Goal: Task Accomplishment & Management: Complete application form

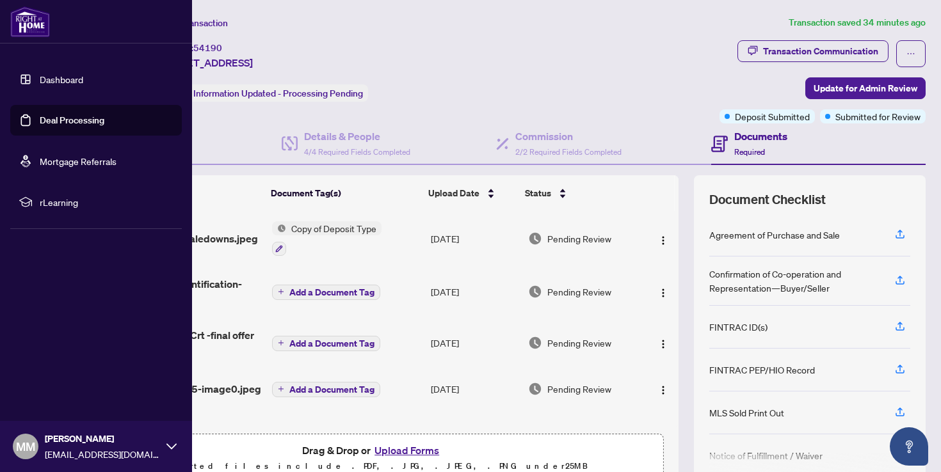
click at [45, 23] on img at bounding box center [30, 21] width 40 height 31
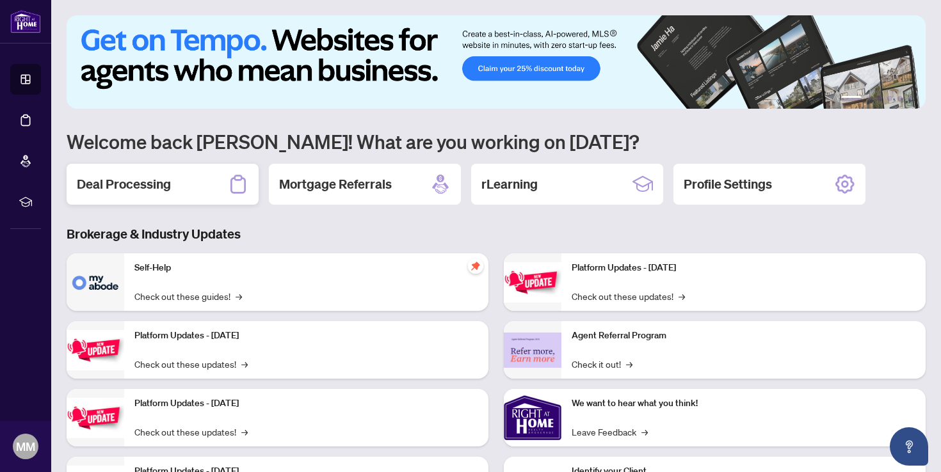
click at [209, 180] on div "Deal Processing" at bounding box center [163, 184] width 192 height 41
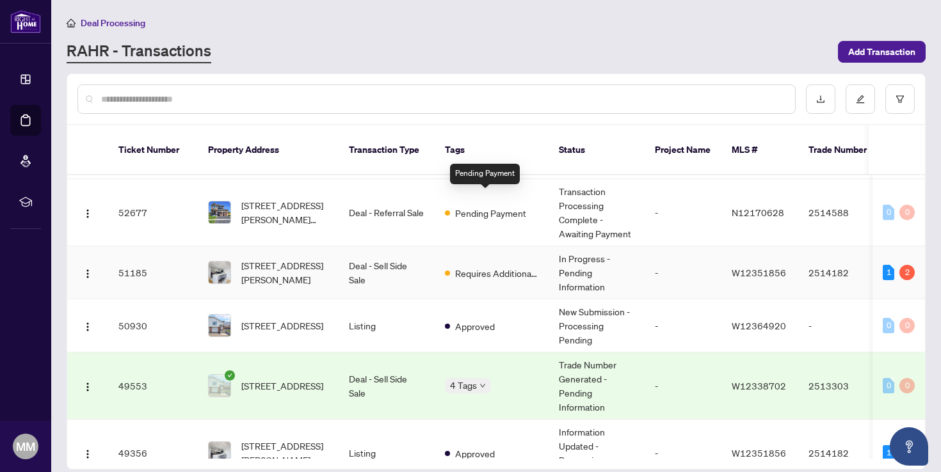
scroll to position [132, 0]
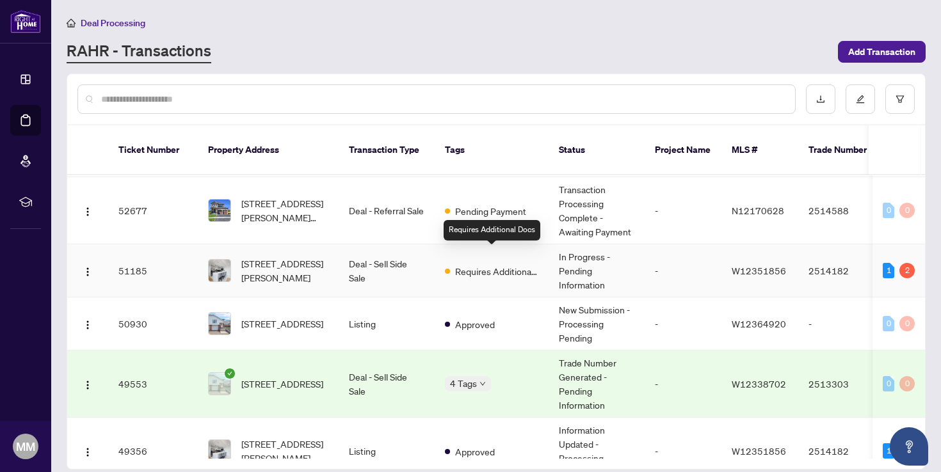
click at [509, 264] on span "Requires Additional Docs" at bounding box center [496, 271] width 83 height 14
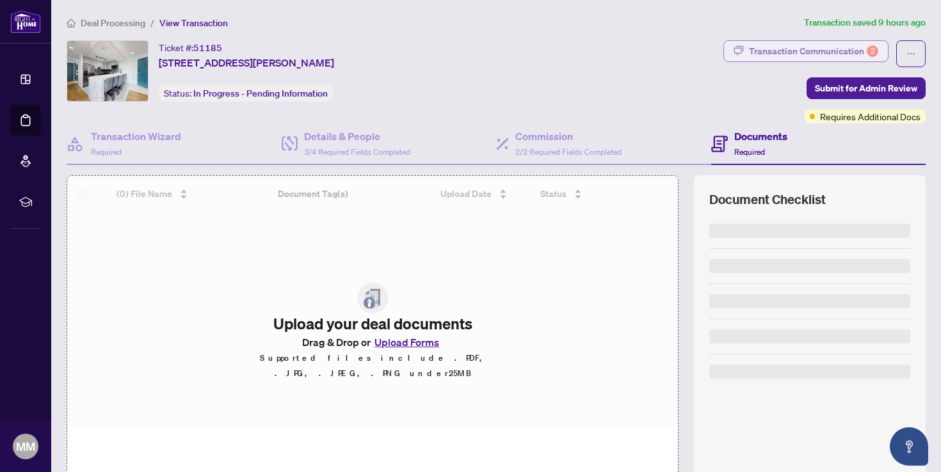
click at [806, 49] on div "Transaction Communication 2" at bounding box center [813, 51] width 129 height 20
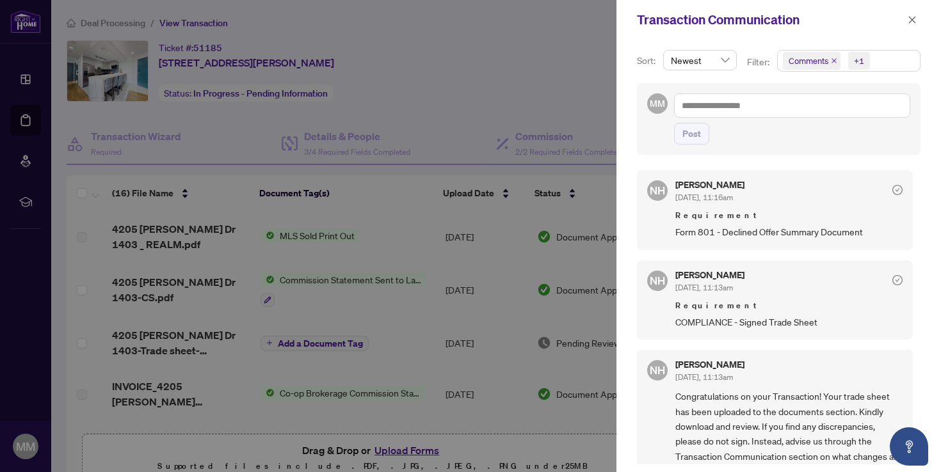
click at [528, 110] on div at bounding box center [470, 236] width 941 height 472
click at [912, 19] on icon "close" at bounding box center [912, 19] width 7 height 7
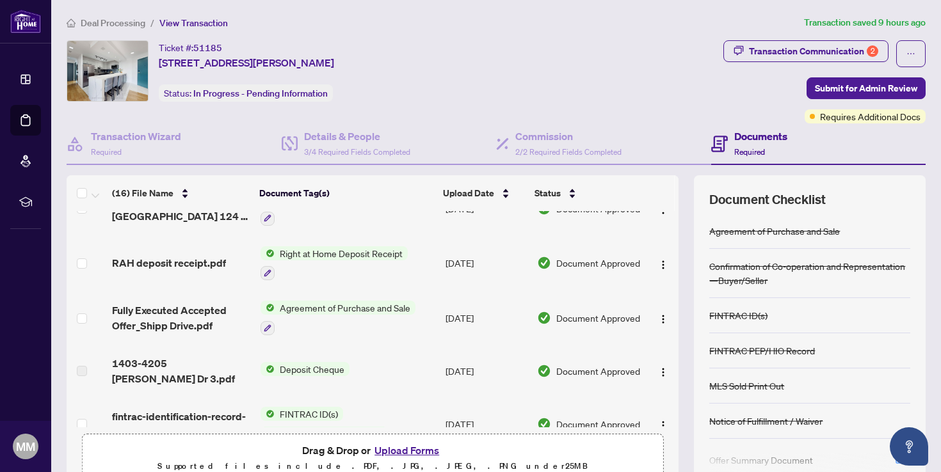
scroll to position [239, 0]
click at [383, 311] on span "Agreement of Purchase and Sale" at bounding box center [345, 307] width 141 height 14
click at [381, 307] on span "Agreement of Purchase and Sale" at bounding box center [345, 307] width 141 height 14
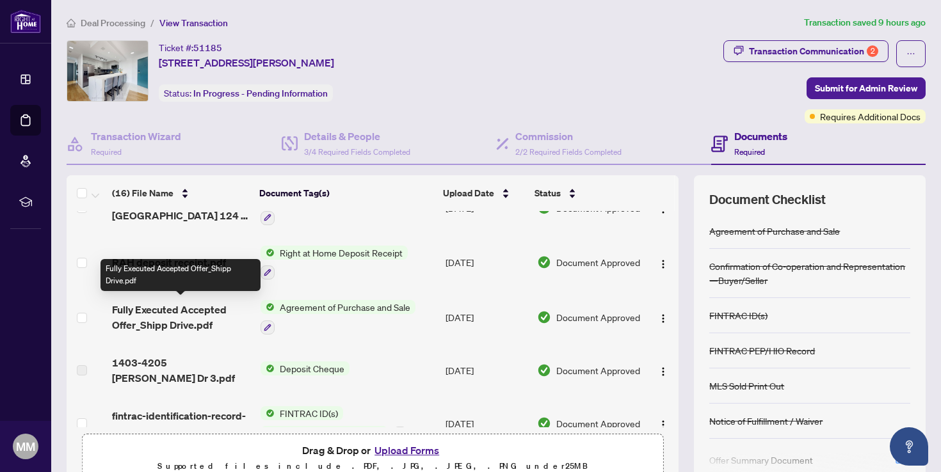
click at [215, 321] on span "Fully Executed Accepted Offer_Shipp Drive.pdf" at bounding box center [181, 317] width 138 height 31
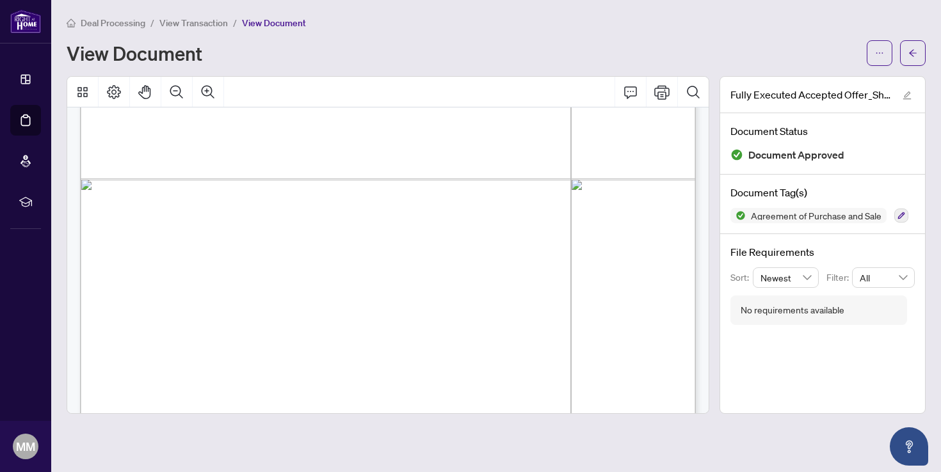
scroll to position [4600, 0]
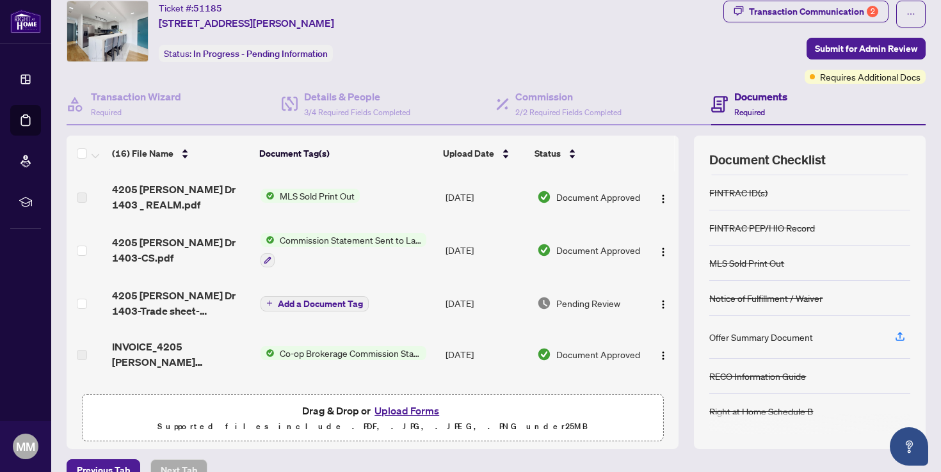
scroll to position [42, 0]
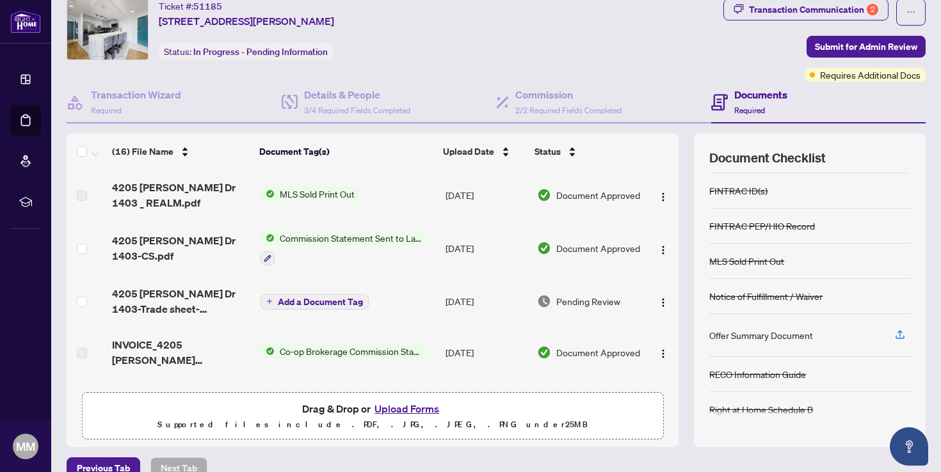
click at [229, 290] on span "4205 [PERSON_NAME] Dr 1403-Trade sheet-[PERSON_NAME] to review.pdf" at bounding box center [181, 301] width 138 height 31
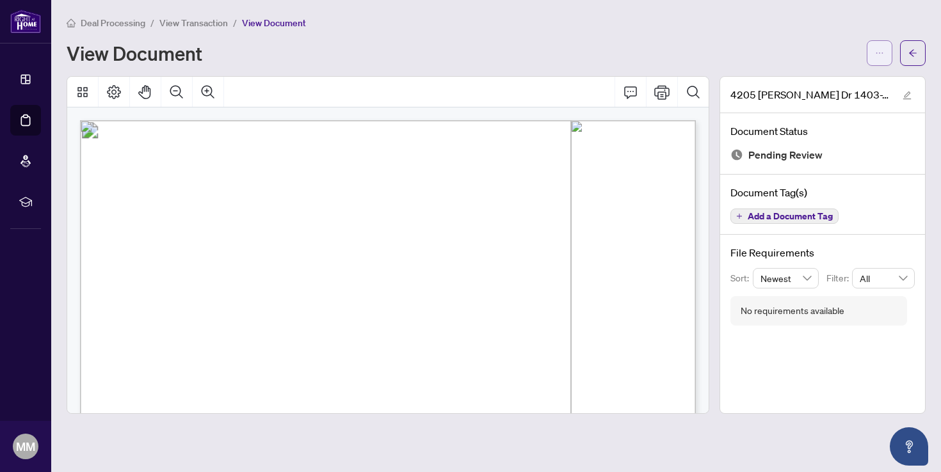
click at [875, 49] on icon "ellipsis" at bounding box center [879, 53] width 9 height 9
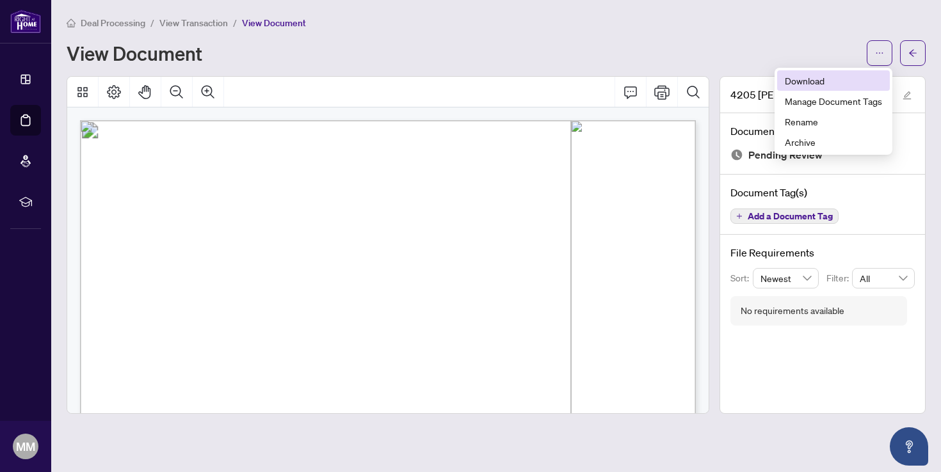
click at [838, 85] on span "Download" at bounding box center [833, 81] width 97 height 14
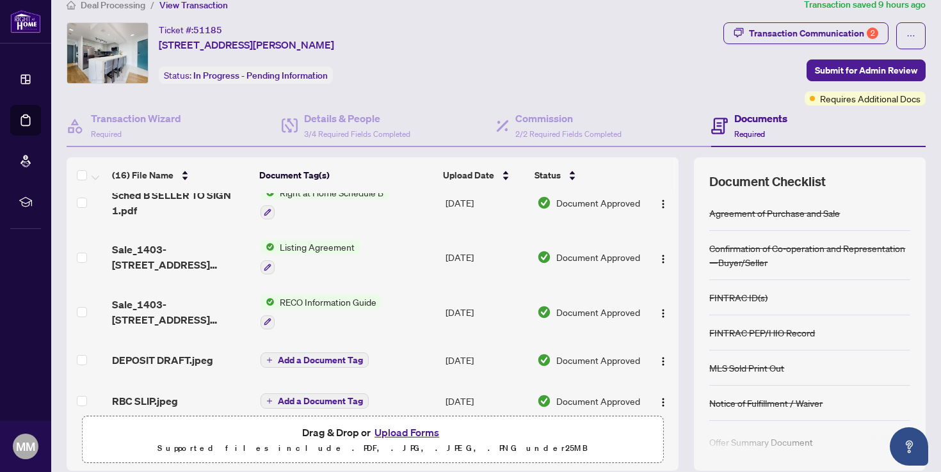
scroll to position [23, 0]
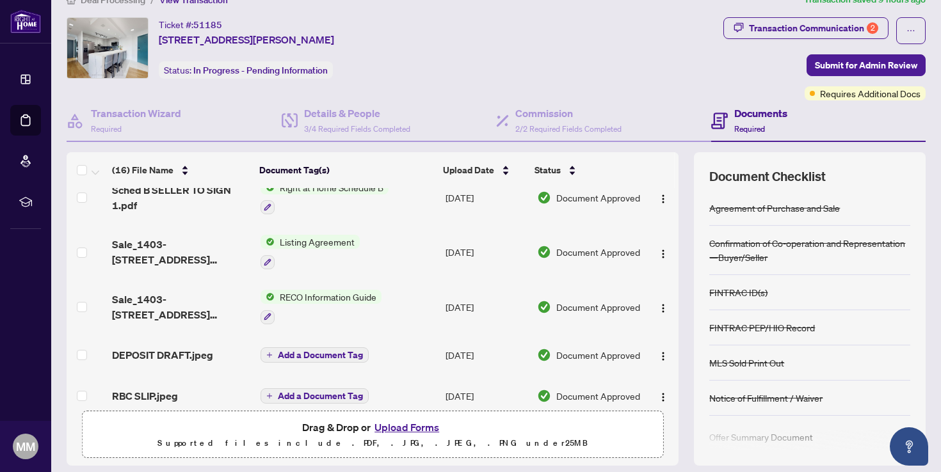
click at [394, 427] on button "Upload Forms" at bounding box center [407, 427] width 72 height 17
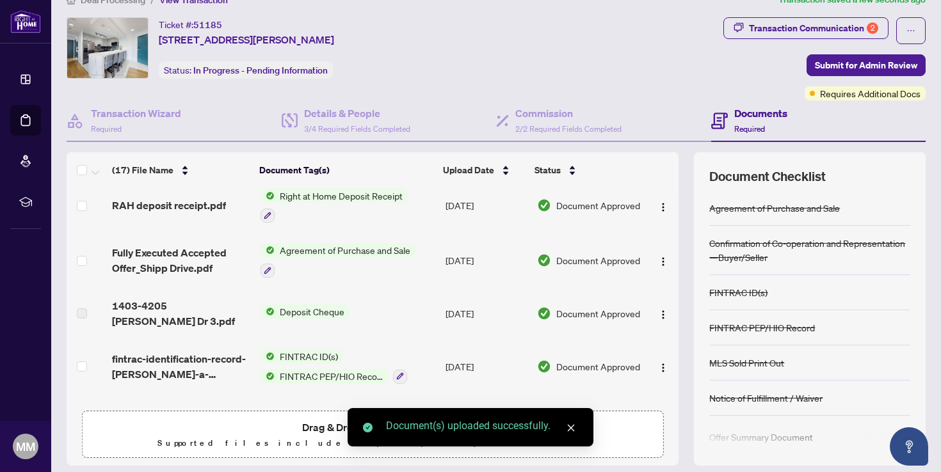
scroll to position [0, 0]
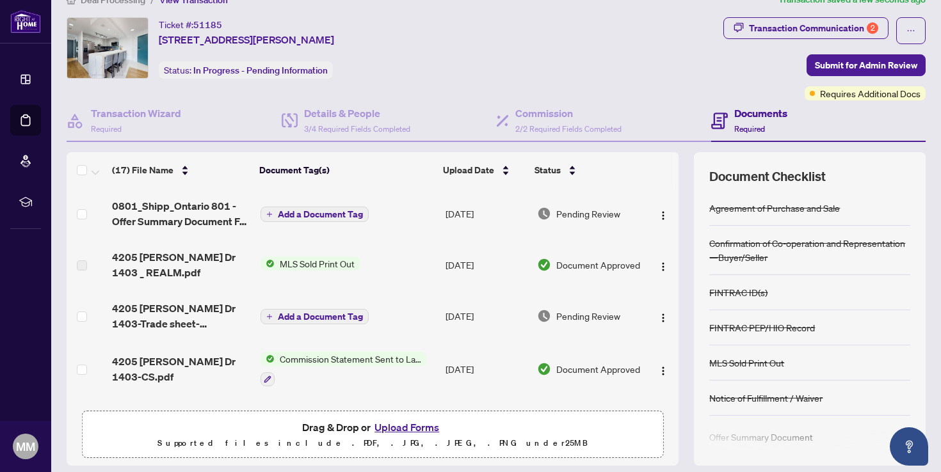
click at [348, 214] on span "Add a Document Tag" at bounding box center [320, 214] width 85 height 9
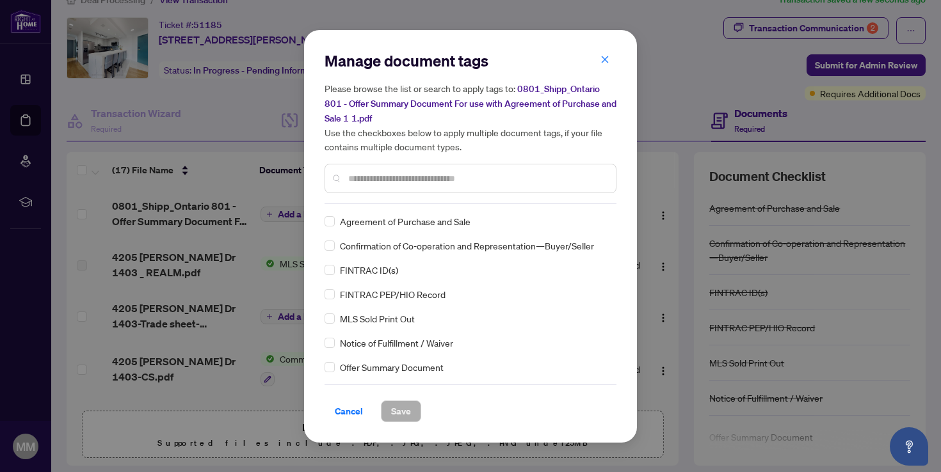
click at [395, 202] on div "Manage document tags Please browse the list or search to apply tags to: 0801_Sh…" at bounding box center [470, 128] width 292 height 154
click at [404, 182] on input "text" at bounding box center [476, 178] width 257 height 14
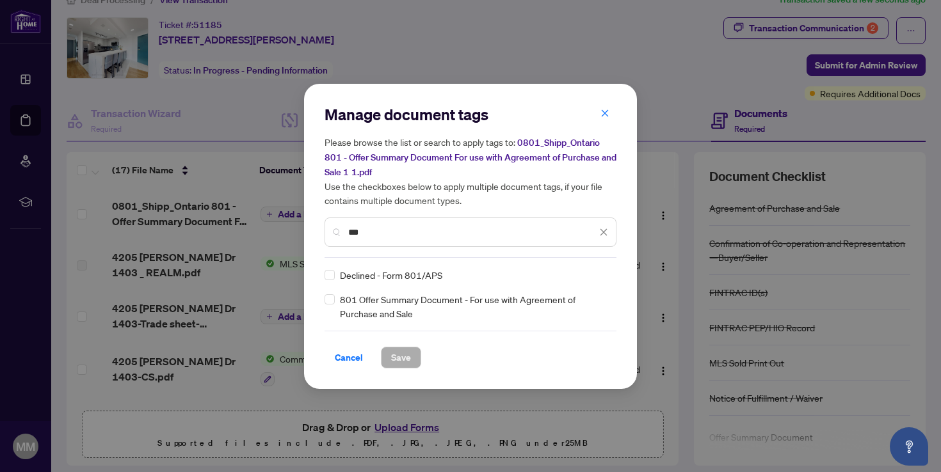
type input "***"
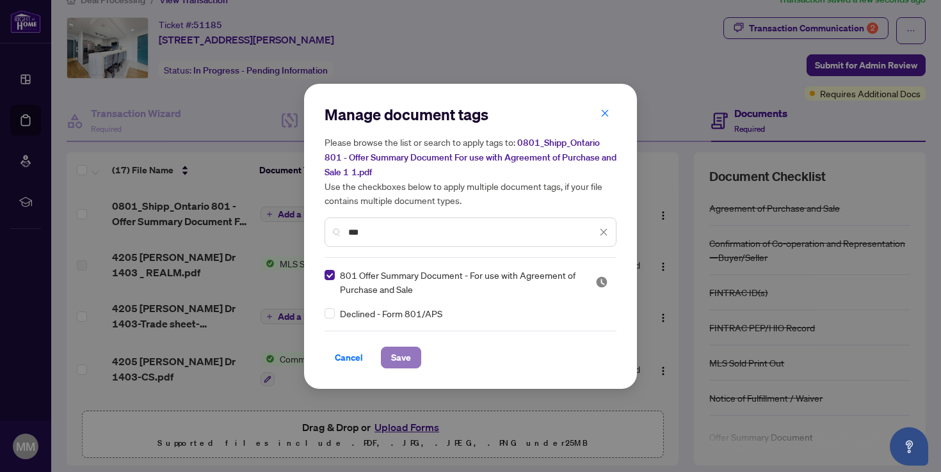
click at [396, 356] on span "Save" at bounding box center [401, 357] width 20 height 20
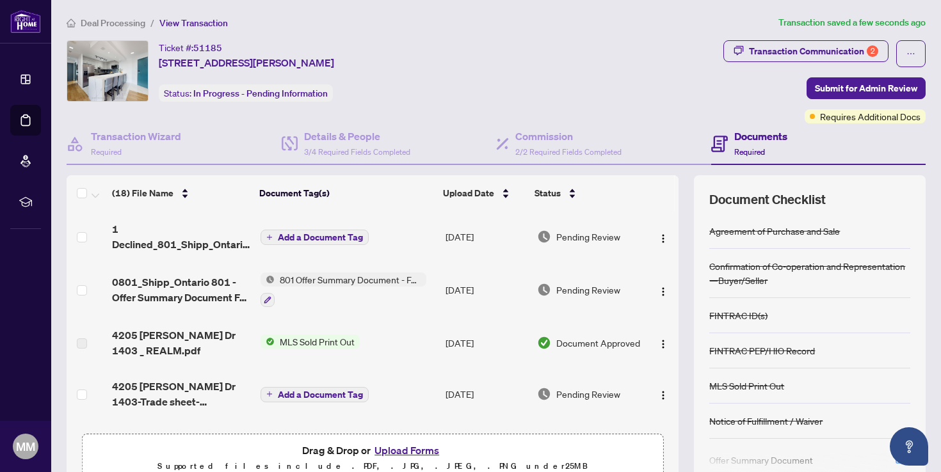
click at [296, 239] on span "Add a Document Tag" at bounding box center [320, 237] width 85 height 9
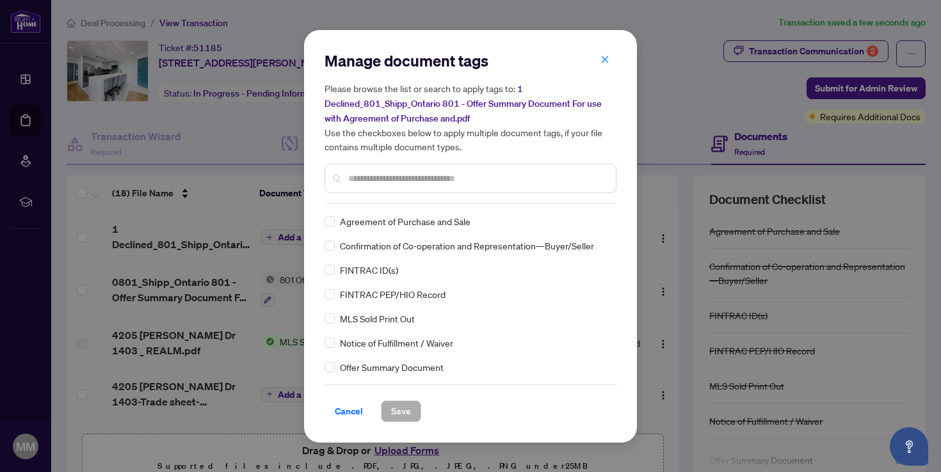
click at [415, 207] on div "Manage document tags Please browse the list or search to apply tags to: 1 Decli…" at bounding box center [470, 237] width 292 height 372
click at [426, 187] on div at bounding box center [470, 178] width 292 height 29
click at [434, 173] on input "text" at bounding box center [476, 178] width 257 height 14
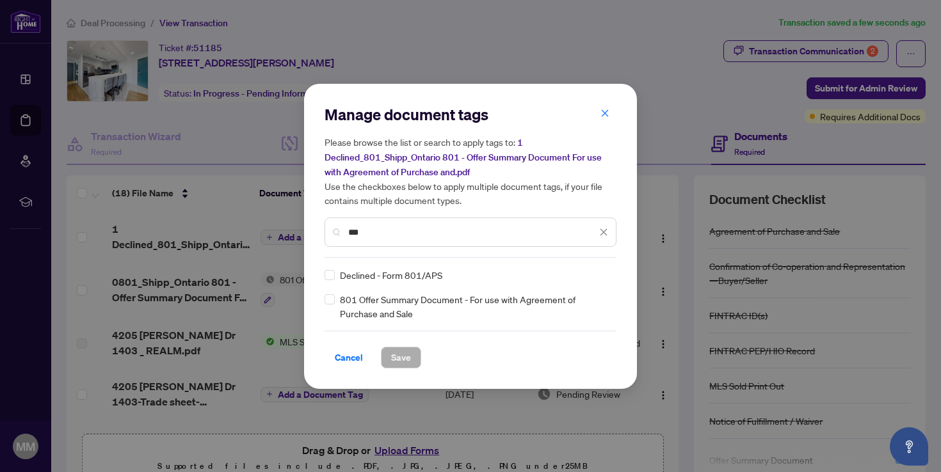
type input "***"
click at [395, 347] on span "Save" at bounding box center [401, 357] width 20 height 20
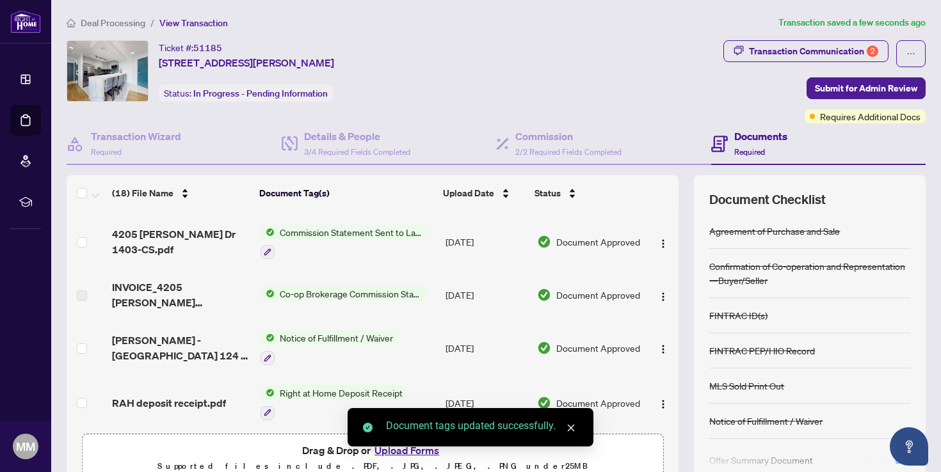
scroll to position [221, 0]
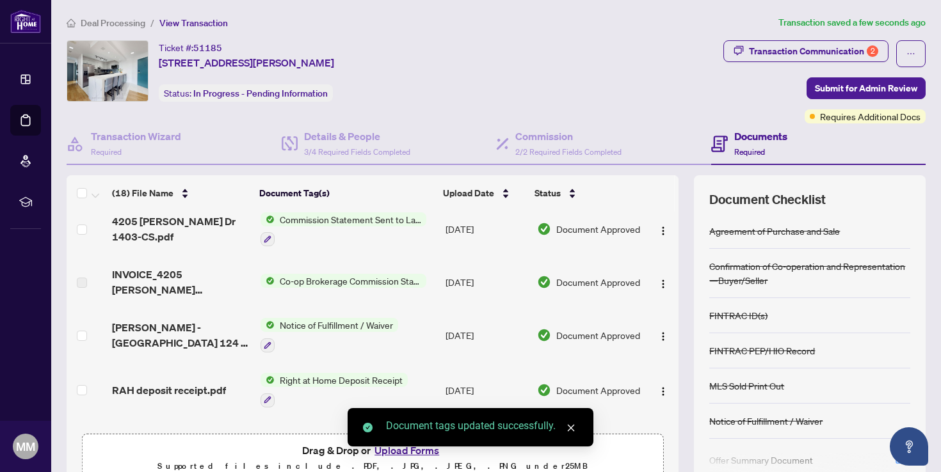
click at [400, 447] on div "Document tags updated successfully." at bounding box center [470, 427] width 246 height 38
click at [424, 447] on div "Document tags updated successfully." at bounding box center [470, 427] width 246 height 38
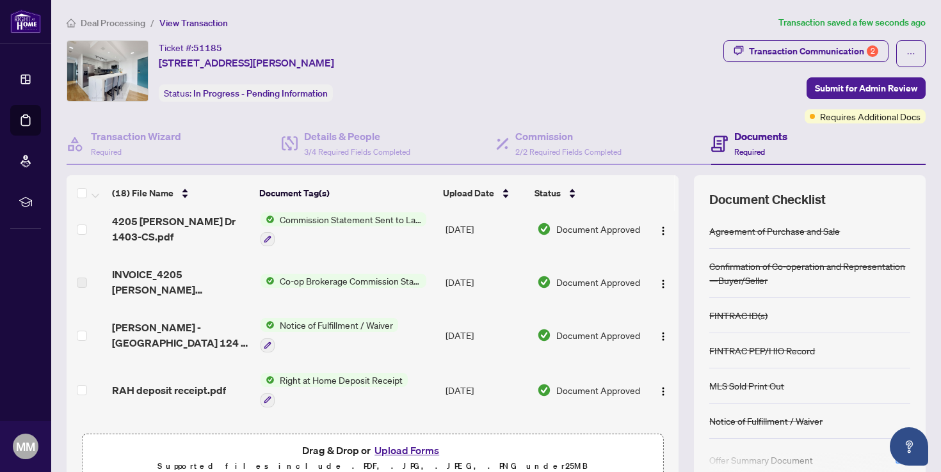
click at [408, 449] on button "Upload Forms" at bounding box center [407, 450] width 72 height 17
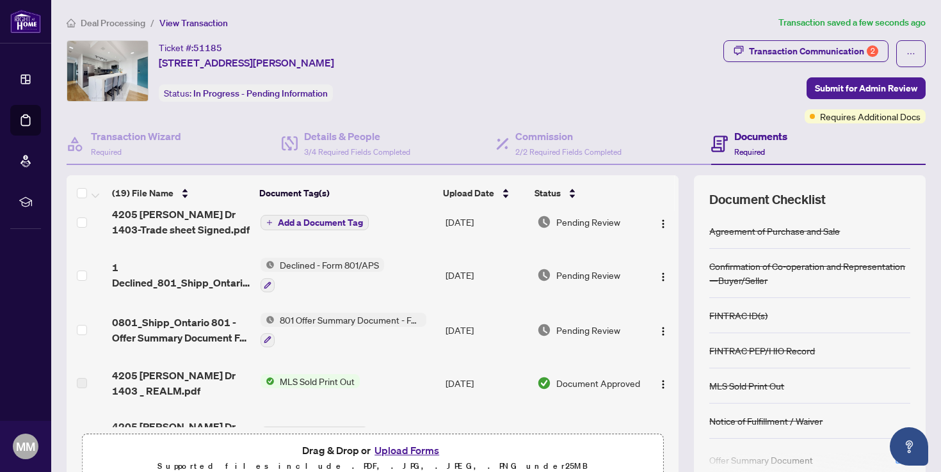
scroll to position [0, 0]
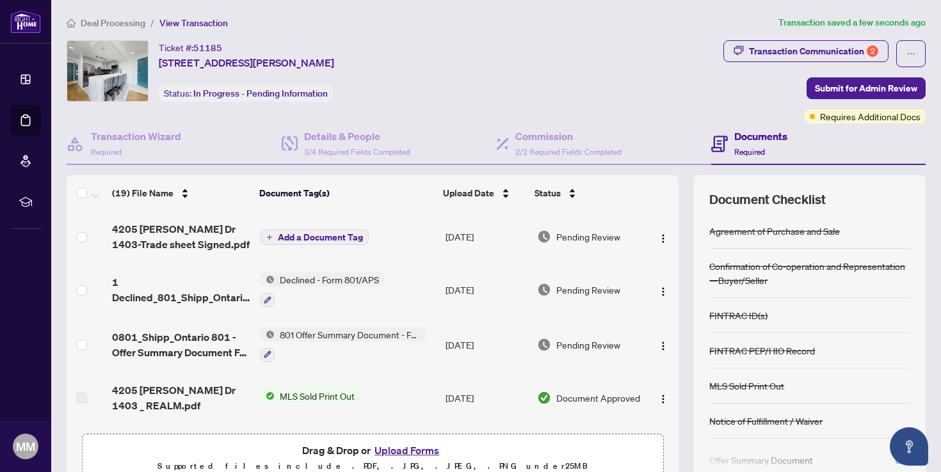
click at [360, 237] on span "Add a Document Tag" at bounding box center [320, 237] width 85 height 9
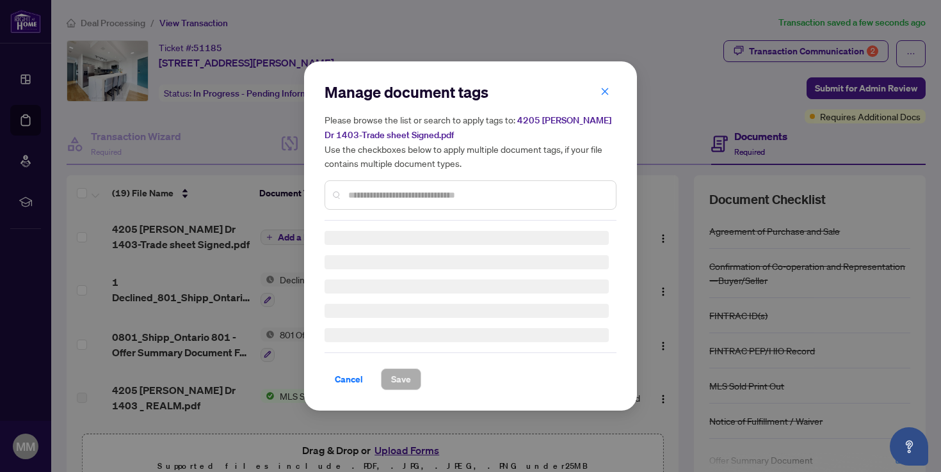
click at [432, 198] on div "Manage document tags Please browse the list or search to apply tags to: [STREET…" at bounding box center [470, 236] width 292 height 308
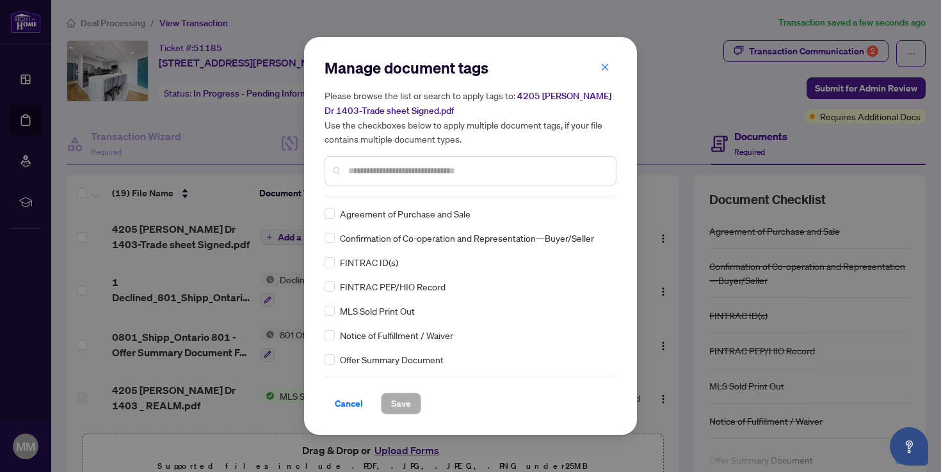
click at [431, 164] on input "text" at bounding box center [476, 171] width 257 height 14
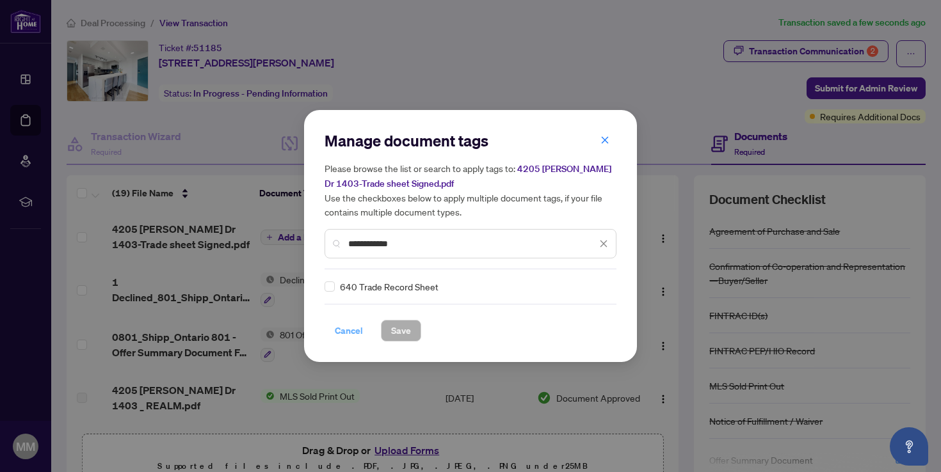
type input "**********"
click at [356, 328] on span "Cancel" at bounding box center [349, 331] width 28 height 20
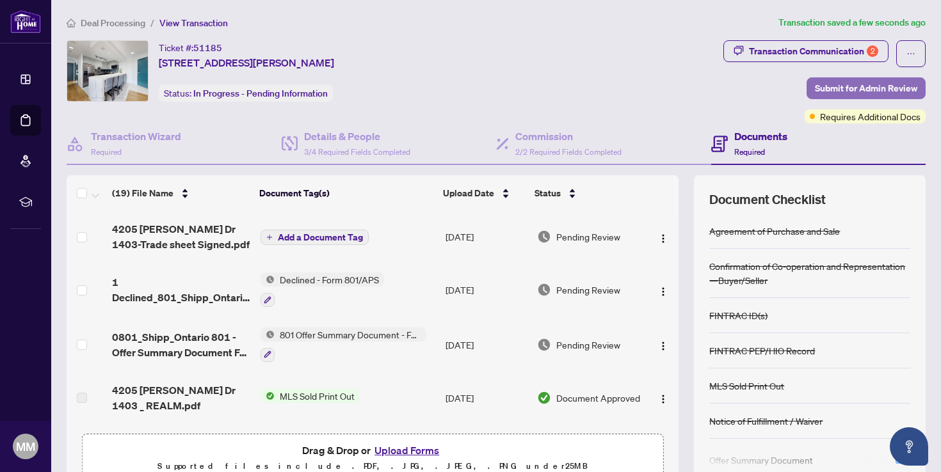
click at [827, 88] on span "Submit for Admin Review" at bounding box center [866, 88] width 102 height 20
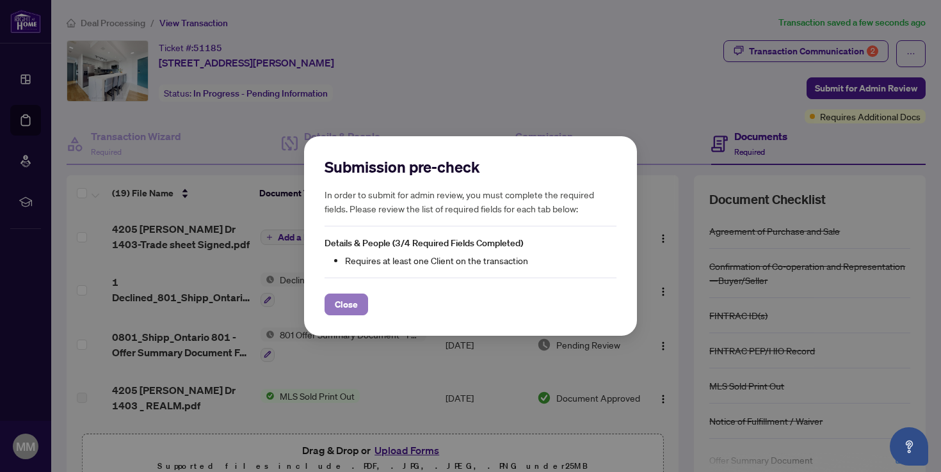
click at [353, 303] on span "Close" at bounding box center [346, 304] width 23 height 20
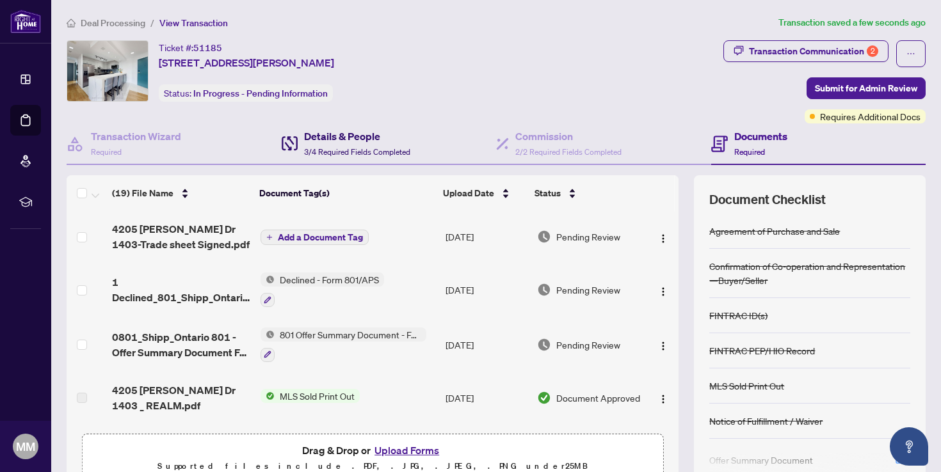
click at [359, 141] on h4 "Details & People" at bounding box center [357, 136] width 106 height 15
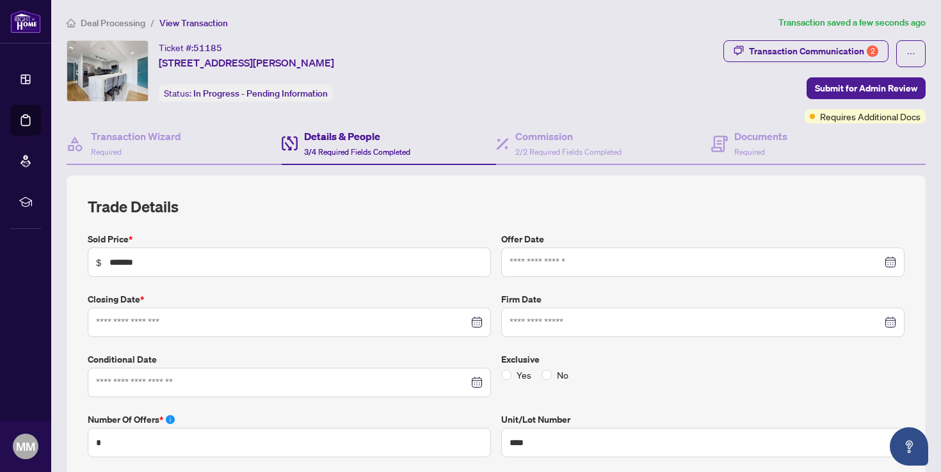
type input "**********"
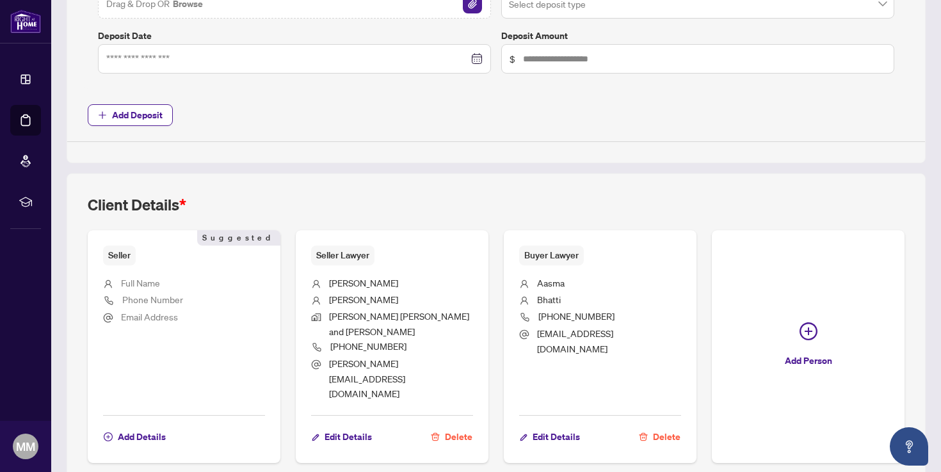
scroll to position [1005, 0]
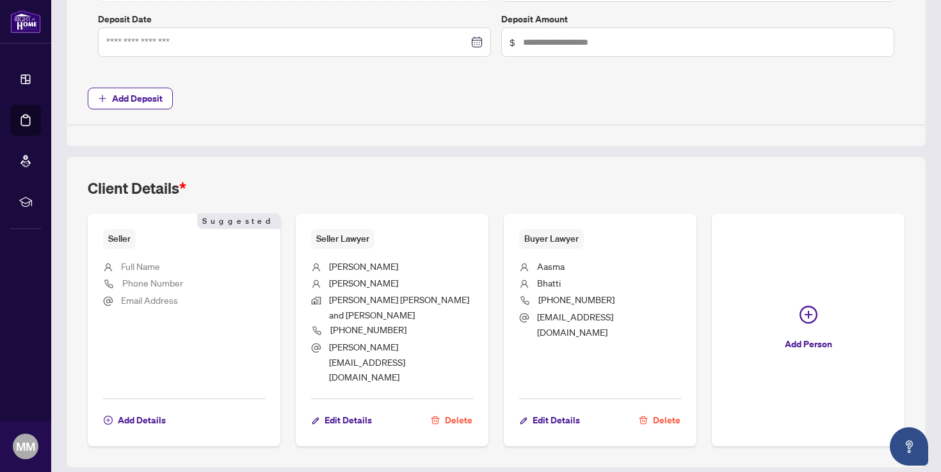
click at [155, 264] on span "Full Name" at bounding box center [140, 266] width 39 height 12
click at [130, 244] on span "Seller" at bounding box center [119, 239] width 33 height 20
click at [136, 410] on span "Add Details" at bounding box center [142, 420] width 48 height 20
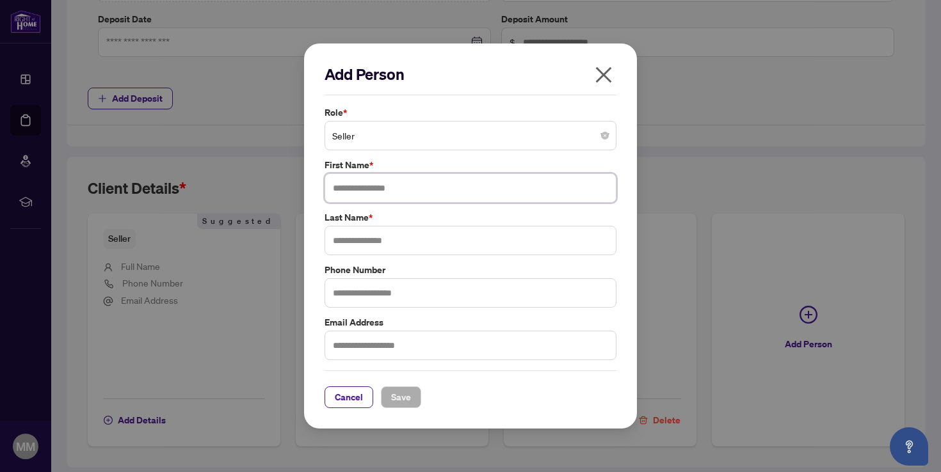
click at [375, 189] on input "text" at bounding box center [470, 187] width 292 height 29
type input "*****"
click at [382, 235] on input "text" at bounding box center [470, 240] width 292 height 29
type input "******"
click at [404, 348] on input "text" at bounding box center [470, 345] width 292 height 29
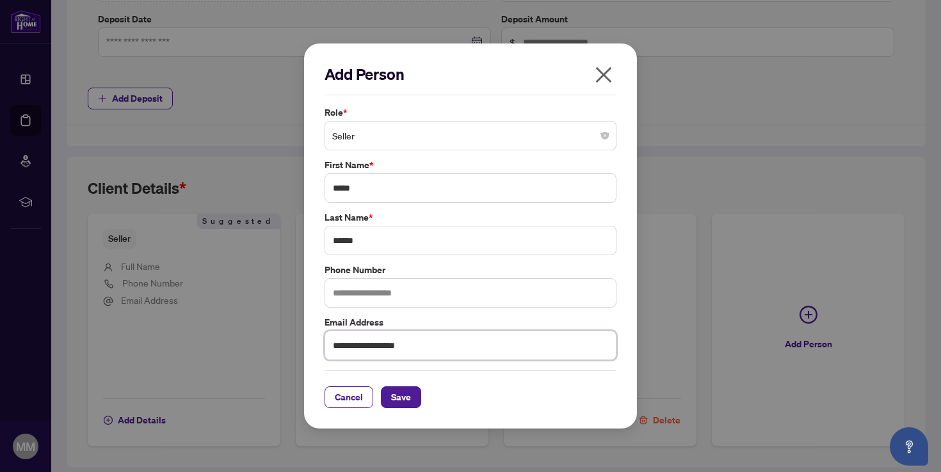
type input "**********"
click at [400, 408] on div "**********" at bounding box center [470, 236] width 333 height 385
click at [403, 401] on span "Save" at bounding box center [401, 397] width 20 height 20
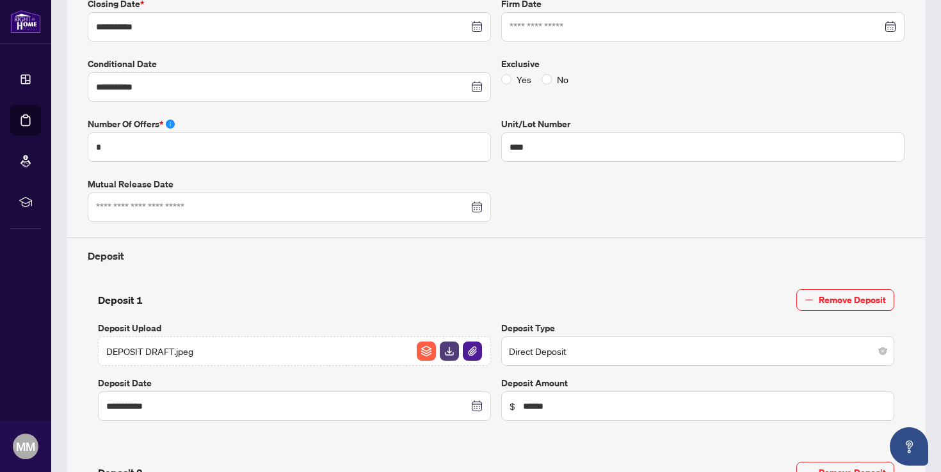
scroll to position [0, 0]
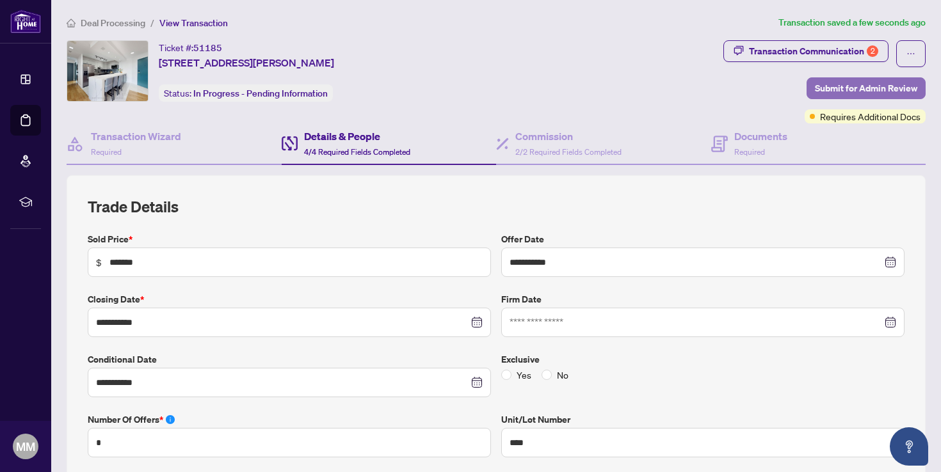
click at [815, 87] on span "Submit for Admin Review" at bounding box center [866, 88] width 102 height 20
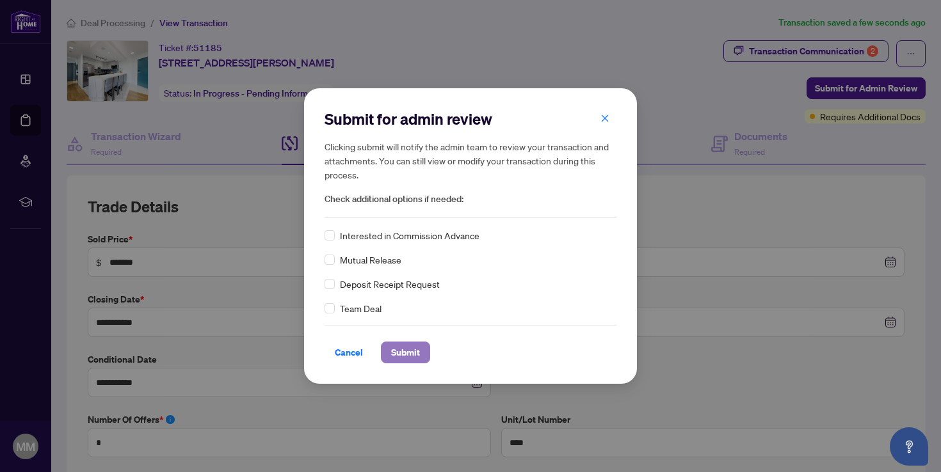
click at [411, 349] on span "Submit" at bounding box center [405, 352] width 29 height 20
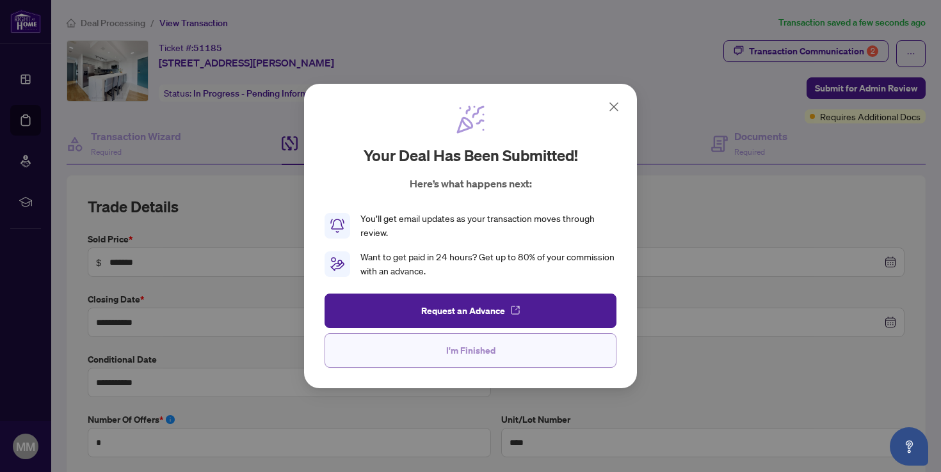
click at [424, 349] on button "I'm Finished" at bounding box center [470, 350] width 292 height 35
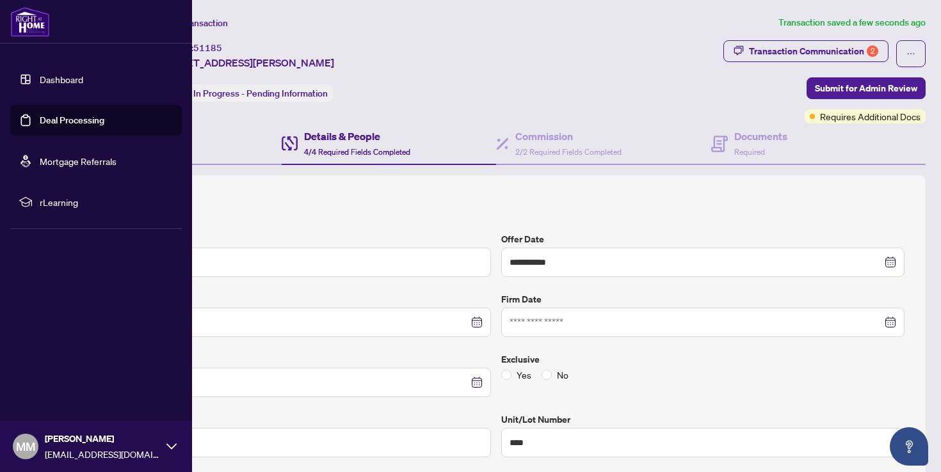
click at [47, 74] on link "Dashboard" at bounding box center [62, 80] width 44 height 12
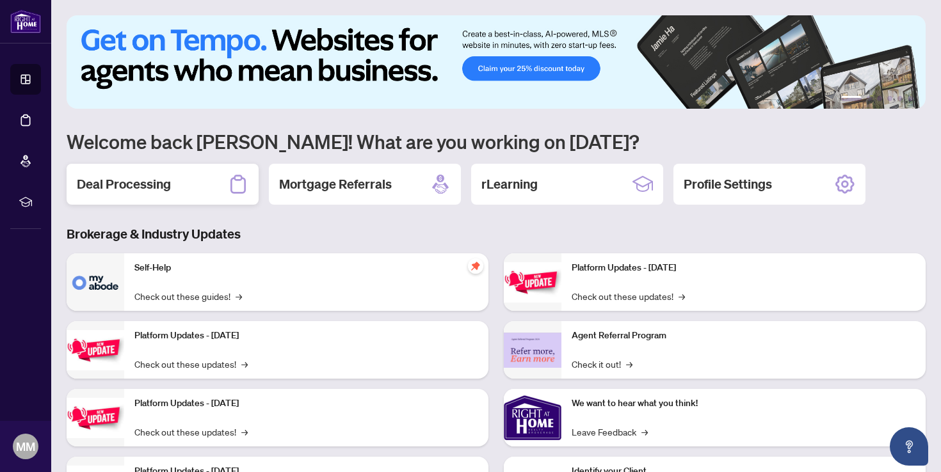
click at [188, 184] on div "Deal Processing" at bounding box center [163, 184] width 192 height 41
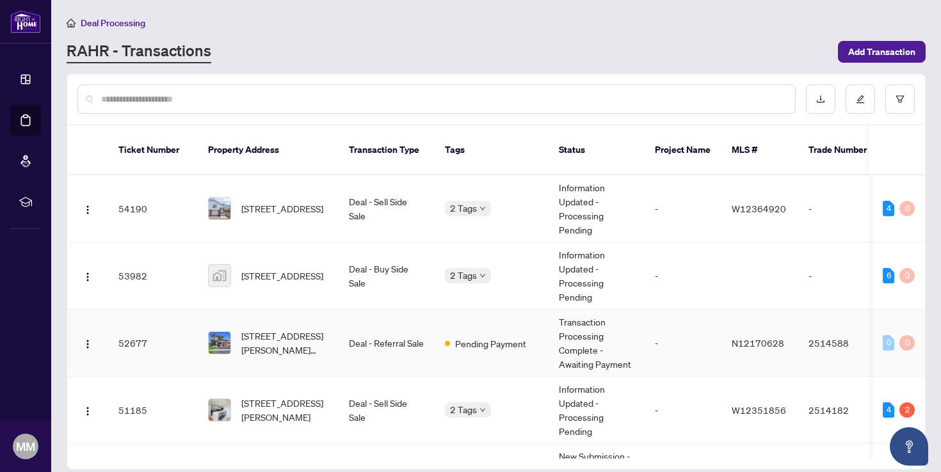
click at [305, 329] on span "[STREET_ADDRESS][PERSON_NAME][PERSON_NAME]" at bounding box center [284, 343] width 87 height 28
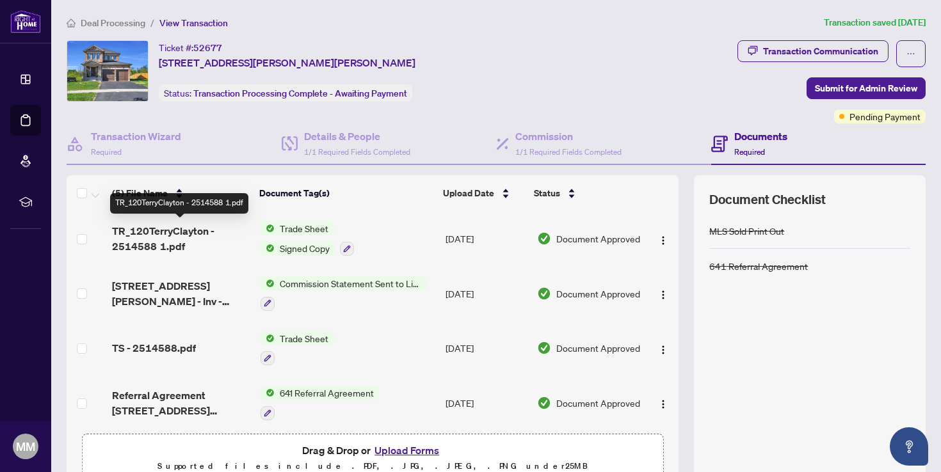
click at [211, 234] on span "TR_120TerryClayton - 2514588 1.pdf" at bounding box center [181, 238] width 138 height 31
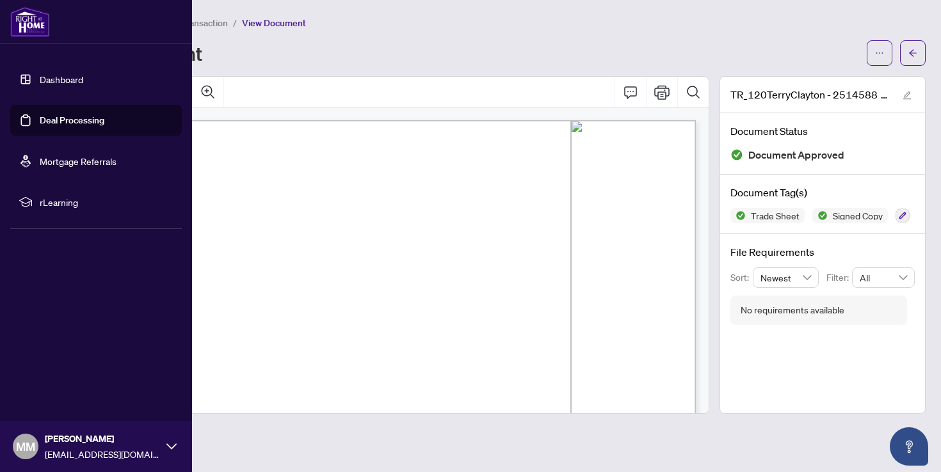
click at [42, 76] on link "Dashboard" at bounding box center [62, 80] width 44 height 12
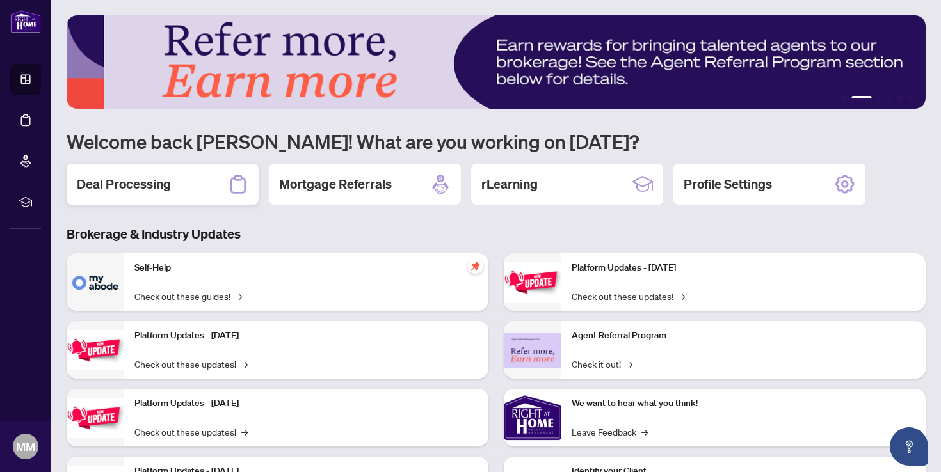
click at [203, 188] on div "Deal Processing" at bounding box center [163, 184] width 192 height 41
